Goal: Check status

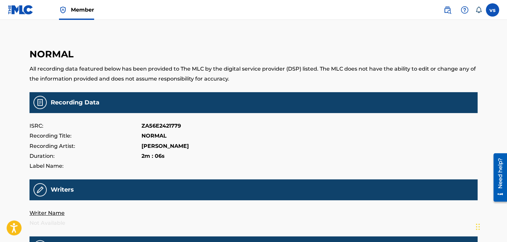
click at [486, 5] on label at bounding box center [491, 9] width 13 height 13
click at [492, 10] on input "vs [PERSON_NAME] [EMAIL_ADDRESS][DOMAIN_NAME] Notification Preferences Profile …" at bounding box center [492, 10] width 0 height 0
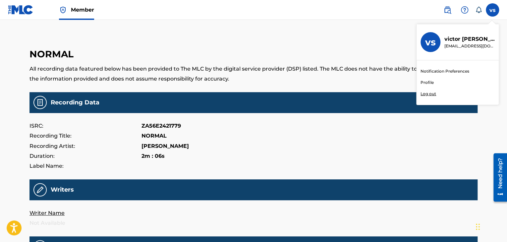
click at [22, 13] on img at bounding box center [20, 10] width 25 height 10
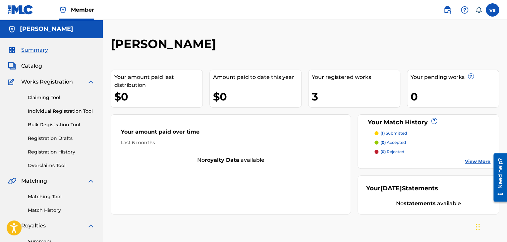
click at [88, 81] on img at bounding box center [91, 82] width 8 height 8
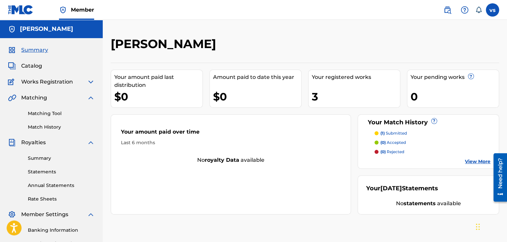
click at [88, 98] on img at bounding box center [91, 98] width 8 height 8
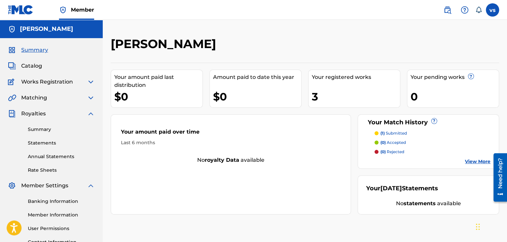
click at [92, 116] on img at bounding box center [91, 114] width 8 height 8
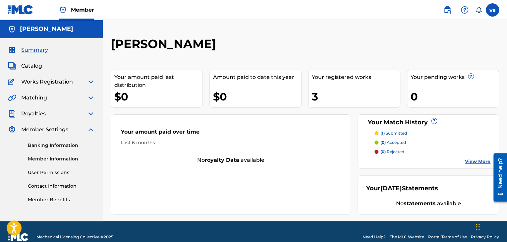
click at [89, 131] on img at bounding box center [91, 129] width 8 height 8
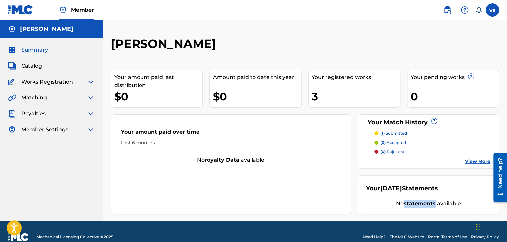
drag, startPoint x: 436, startPoint y: 203, endPoint x: 403, endPoint y: 200, distance: 33.2
click at [403, 200] on div "No statements available" at bounding box center [428, 203] width 124 height 8
drag, startPoint x: 418, startPoint y: 204, endPoint x: 314, endPoint y: 186, distance: 105.5
click at [314, 186] on div "Your amount paid over time Last 6 months No royalty data available" at bounding box center [231, 164] width 240 height 100
drag, startPoint x: 265, startPoint y: 159, endPoint x: 214, endPoint y: 156, distance: 51.7
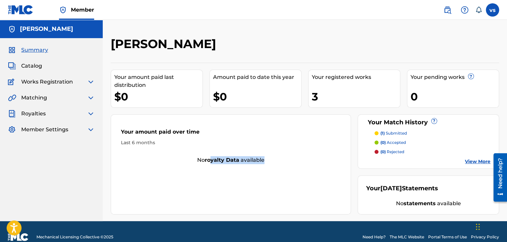
click at [214, 156] on div "No royalty data available" at bounding box center [230, 160] width 239 height 8
click at [269, 162] on div "No royalty data available" at bounding box center [230, 160] width 239 height 8
drag, startPoint x: 270, startPoint y: 161, endPoint x: 195, endPoint y: 177, distance: 77.5
click at [195, 177] on div "Your amount paid over time Last 6 months No royalty data available" at bounding box center [231, 164] width 240 height 100
drag, startPoint x: 255, startPoint y: 158, endPoint x: 212, endPoint y: 179, distance: 48.3
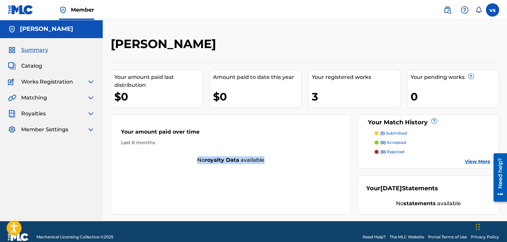
click at [212, 179] on div "Your amount paid over time Last 6 months No royalty data available" at bounding box center [231, 164] width 240 height 100
click at [274, 161] on div "No royalty data available" at bounding box center [230, 160] width 239 height 8
click at [269, 158] on div "No royalty data available" at bounding box center [230, 160] width 239 height 8
